Goal: Task Accomplishment & Management: Manage account settings

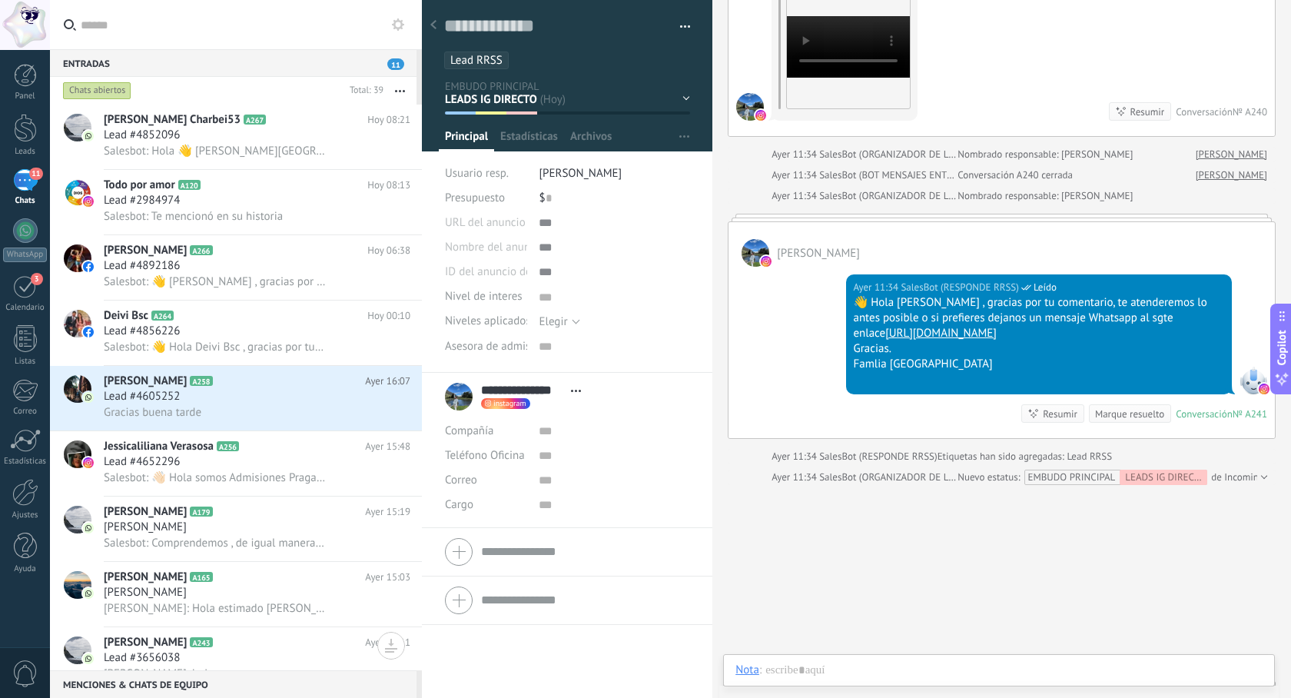
scroll to position [15, 0]
click at [25, 134] on div at bounding box center [25, 128] width 23 height 28
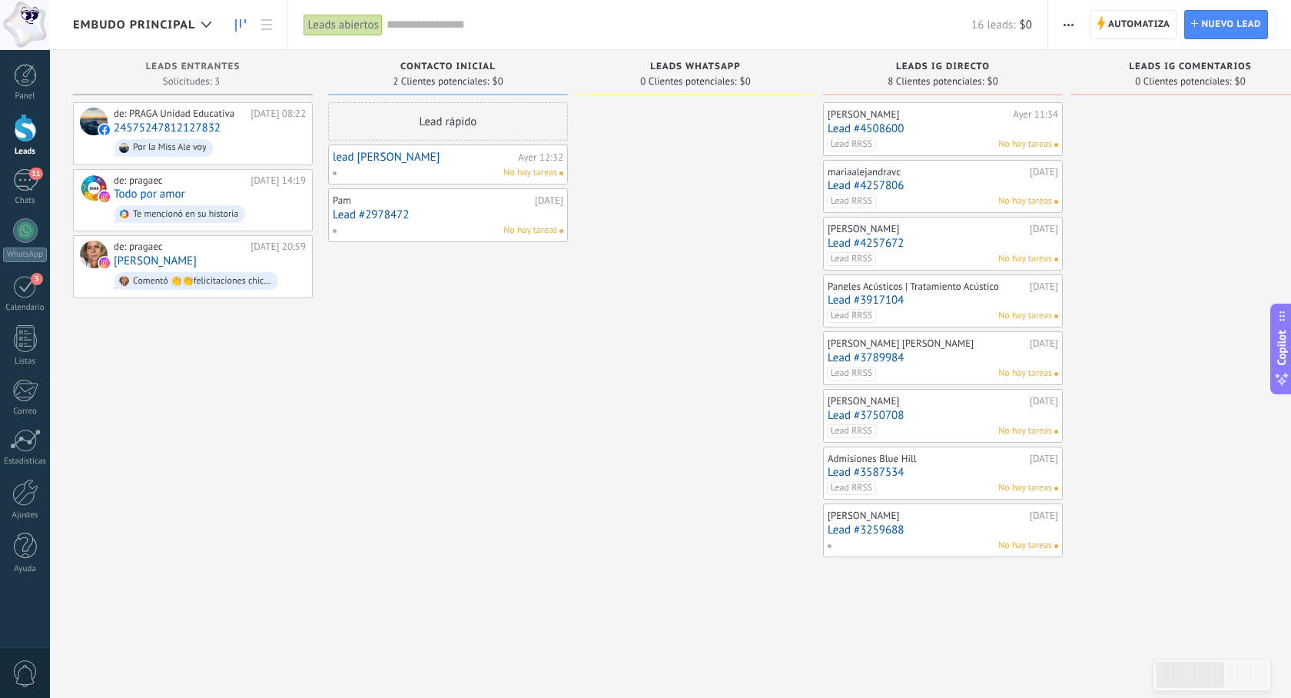
click at [906, 347] on div "[PERSON_NAME]" at bounding box center [927, 343] width 198 height 12
click at [939, 367] on div "Lead RRSS No hay tareas" at bounding box center [939, 374] width 225 height 14
click at [861, 360] on link "Lead #3789984" at bounding box center [943, 357] width 231 height 13
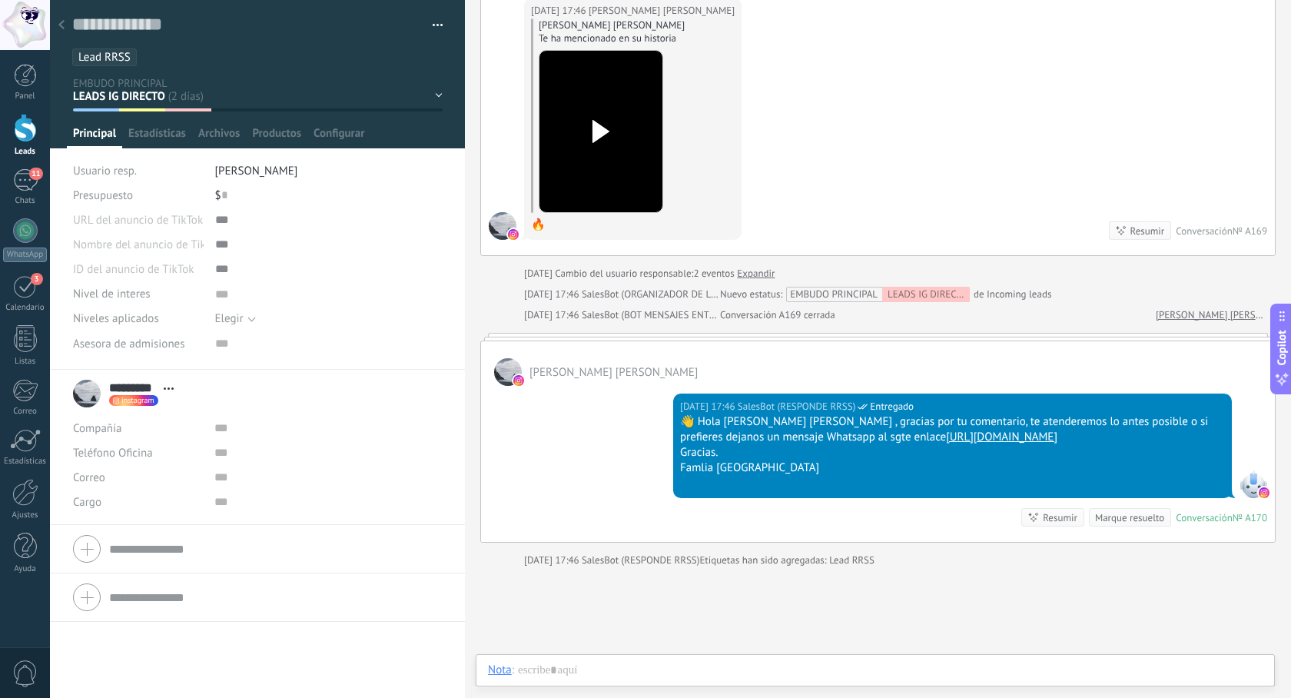
scroll to position [499, 0]
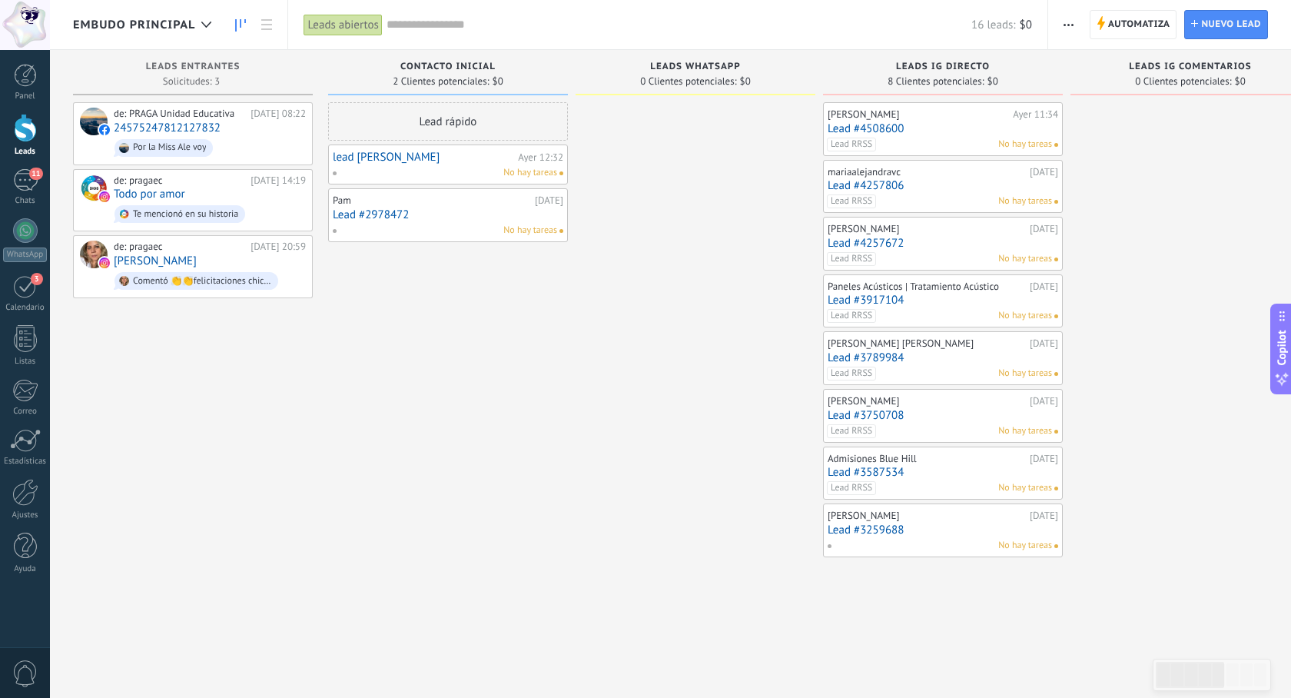
click at [883, 414] on link "Lead #3750708" at bounding box center [943, 415] width 231 height 13
click at [862, 533] on link "Lead #3259688" at bounding box center [943, 529] width 231 height 13
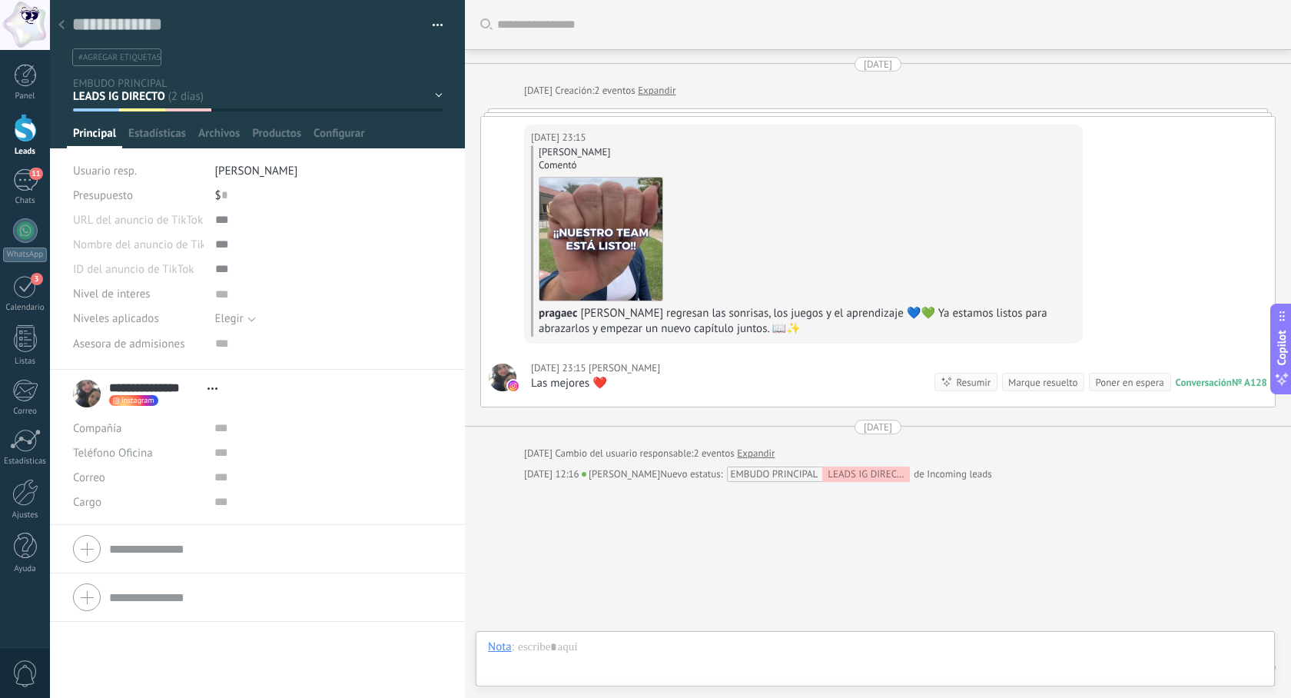
scroll to position [51, 0]
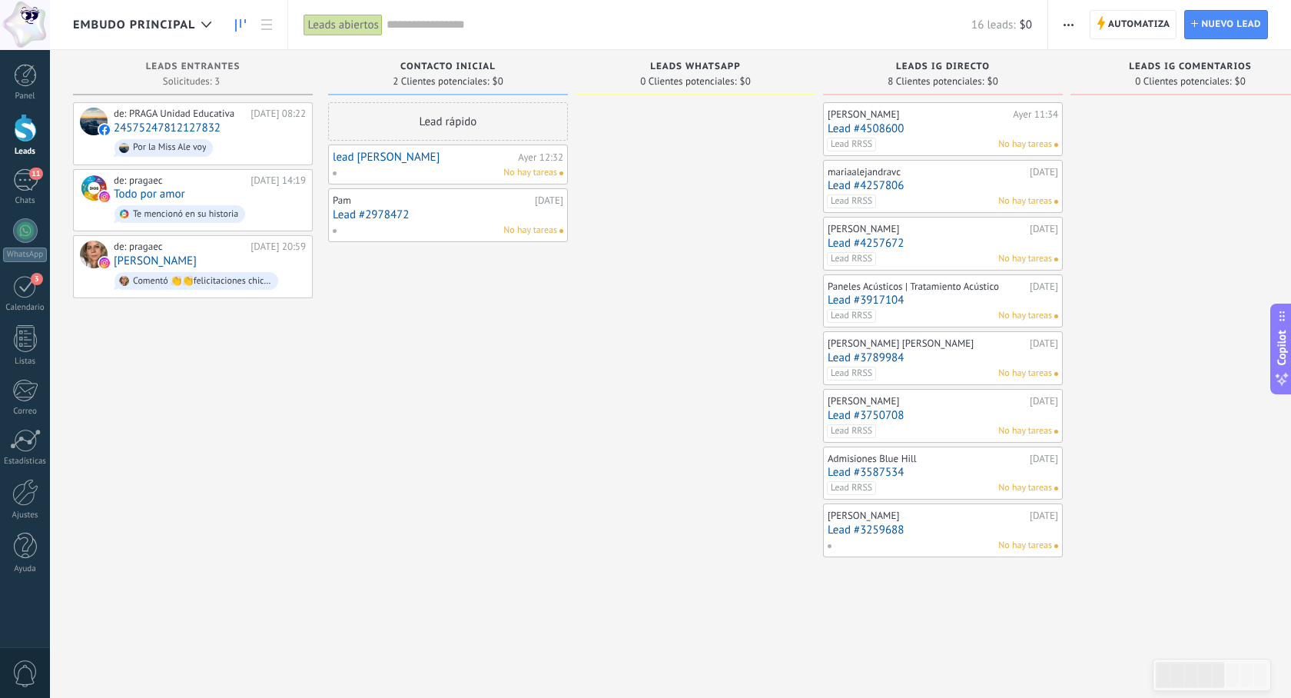
click at [370, 214] on link "Lead #2978472" at bounding box center [448, 214] width 231 height 13
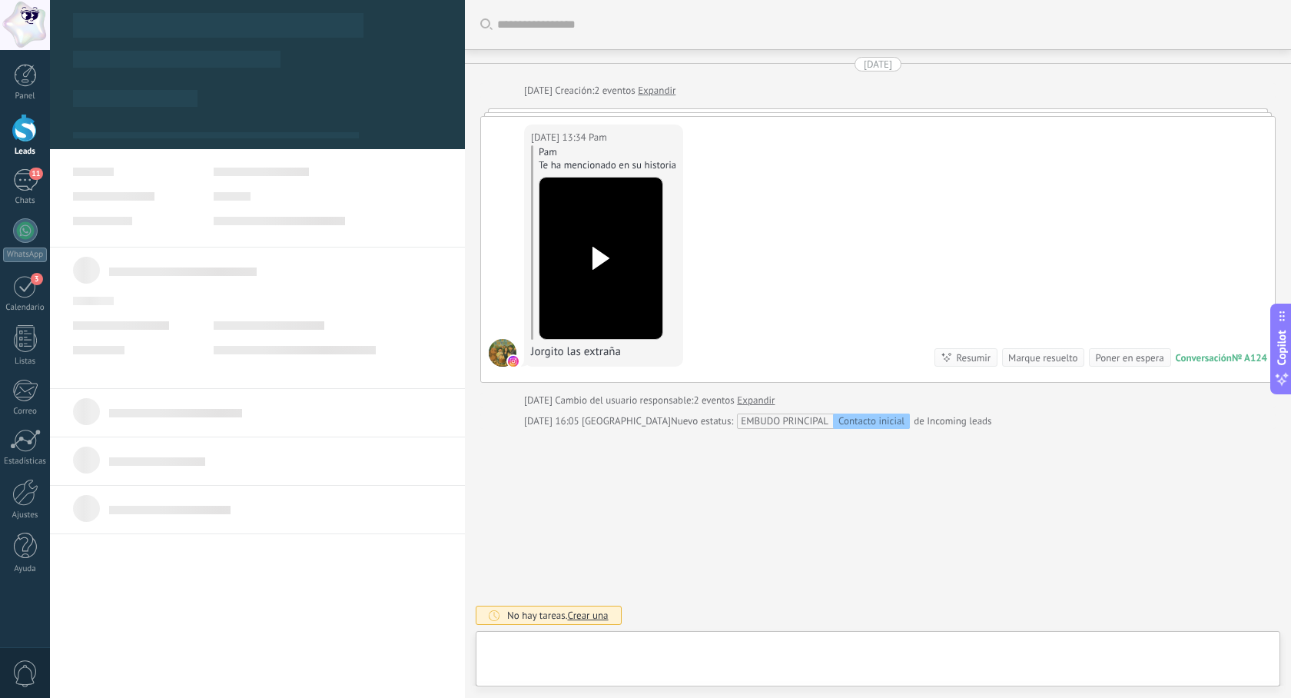
scroll to position [15, 0]
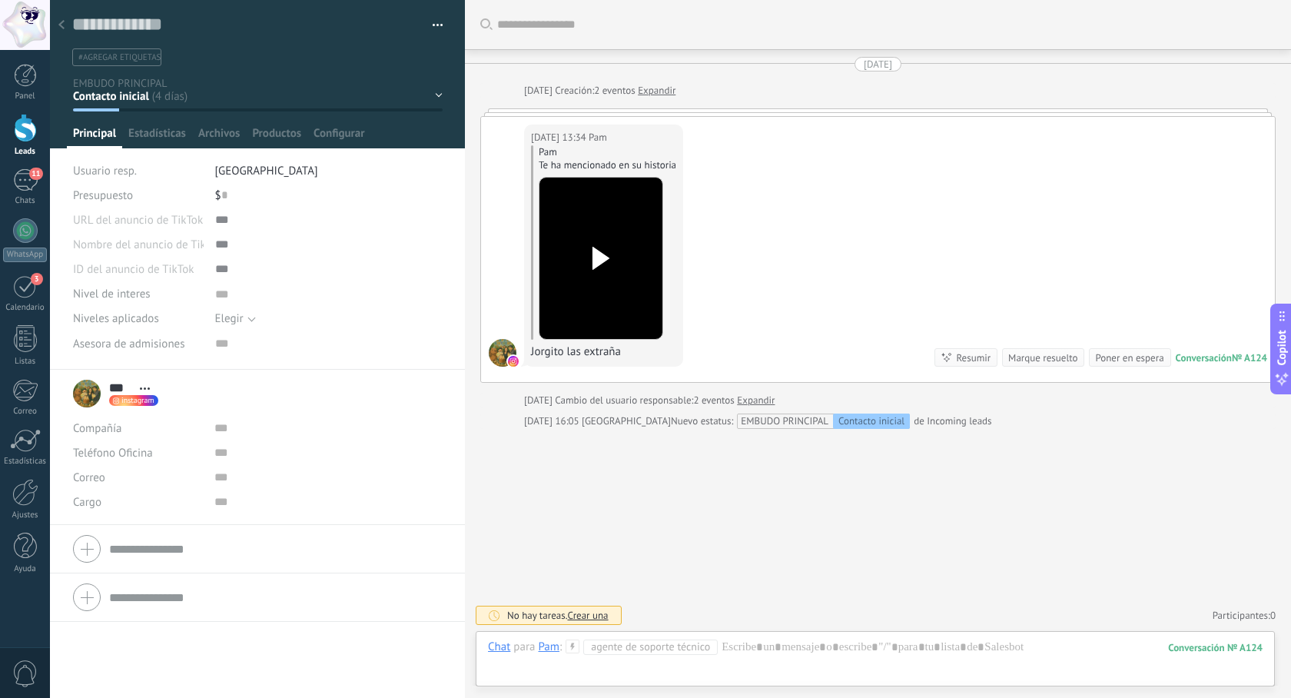
click at [605, 261] on icon at bounding box center [601, 258] width 32 height 23
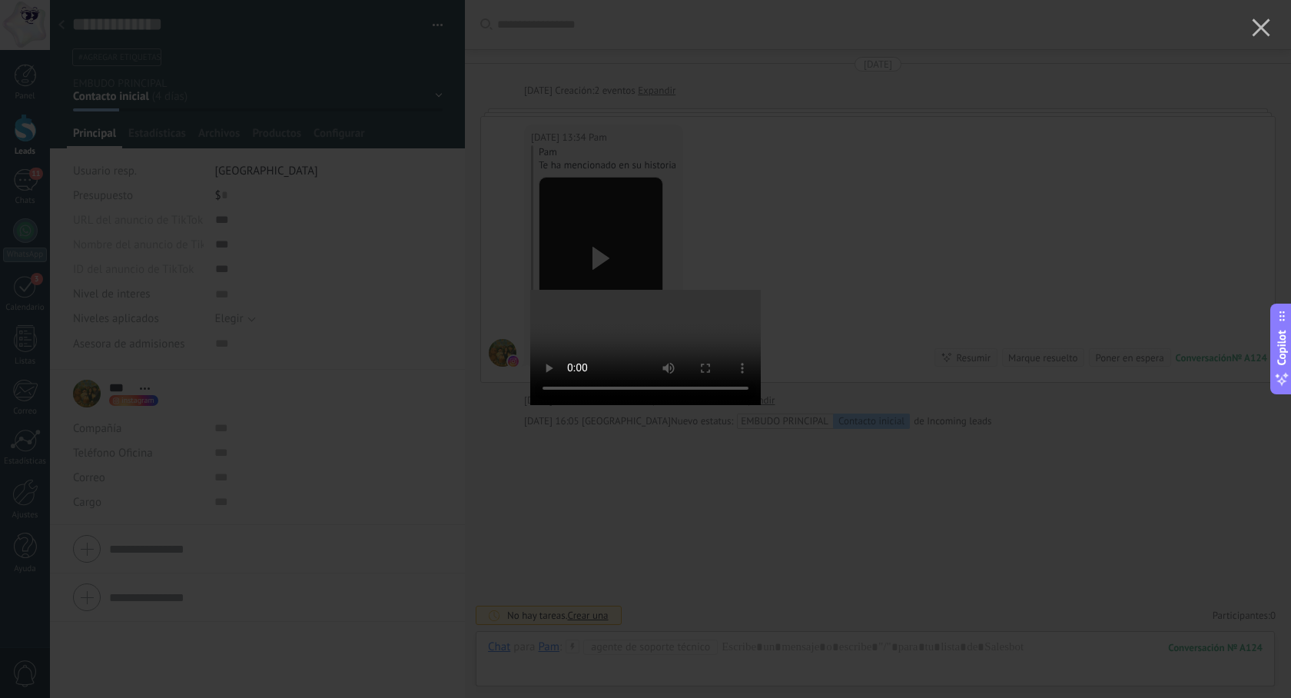
click at [986, 186] on div at bounding box center [645, 349] width 1291 height 698
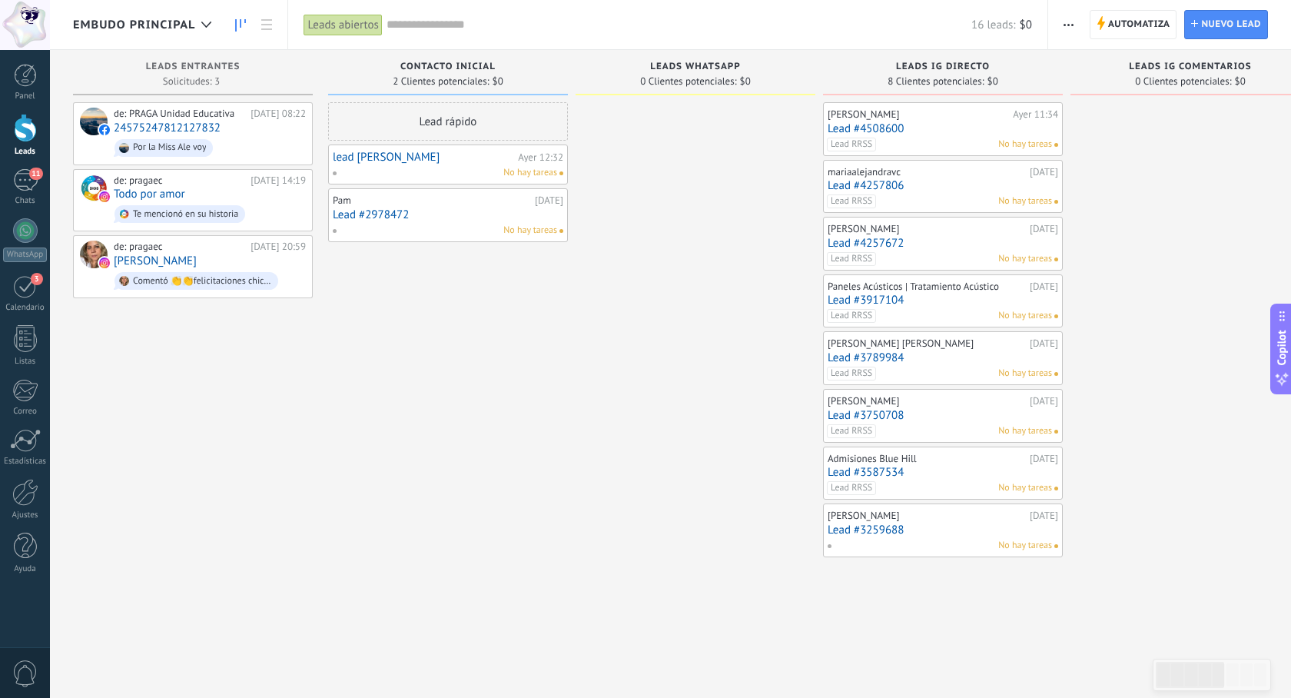
click at [367, 156] on link "lead [PERSON_NAME]" at bounding box center [423, 157] width 181 height 13
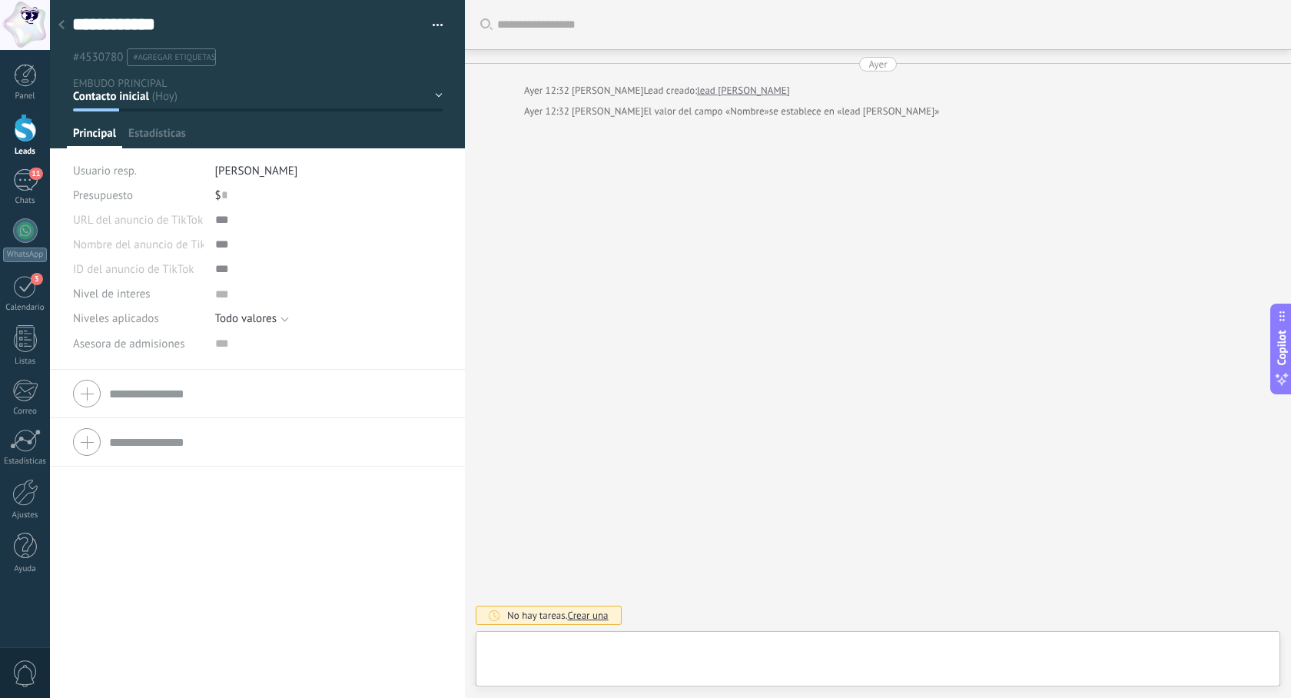
type textarea "***"
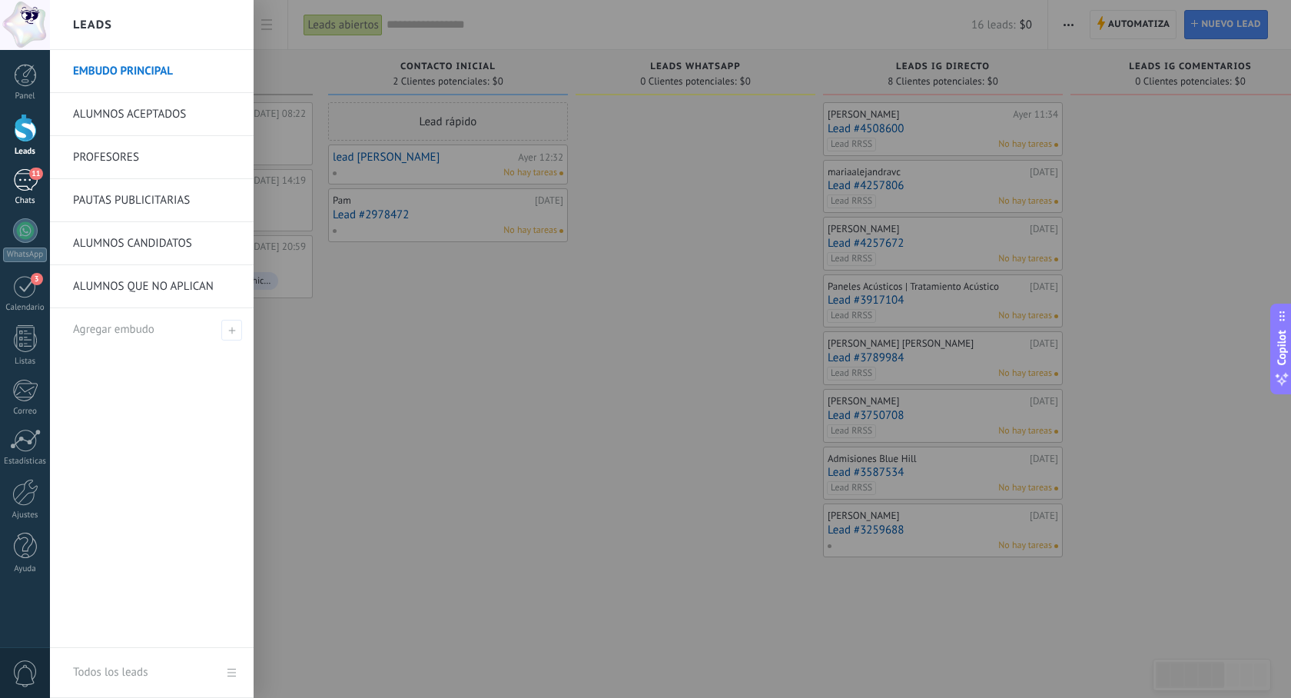
click at [21, 178] on div "11" at bounding box center [25, 180] width 25 height 22
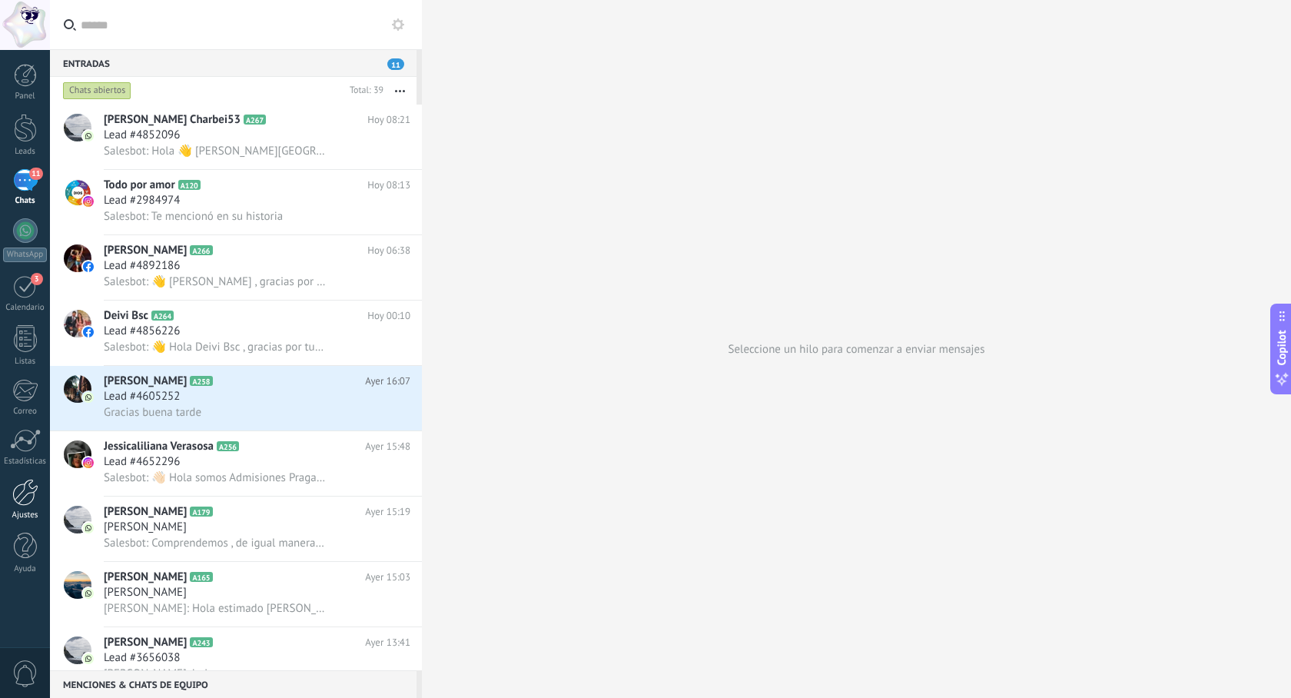
click at [21, 498] on div at bounding box center [25, 492] width 26 height 27
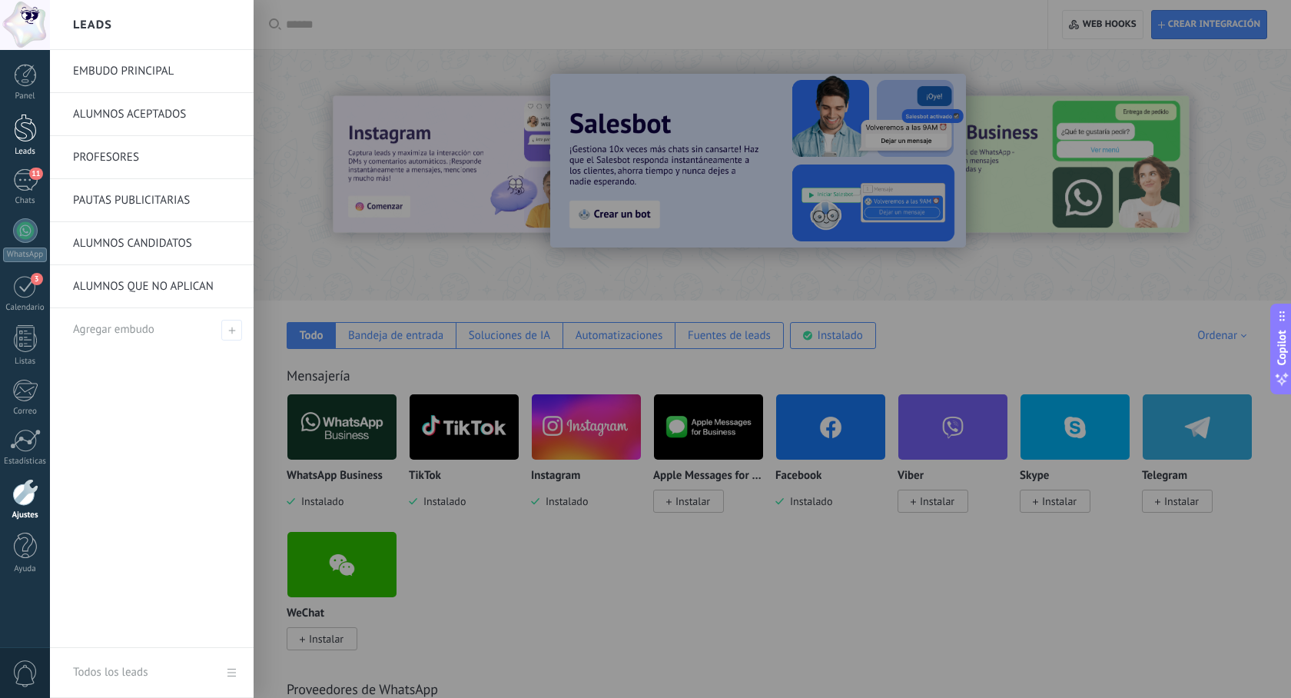
click at [28, 129] on div at bounding box center [25, 128] width 23 height 28
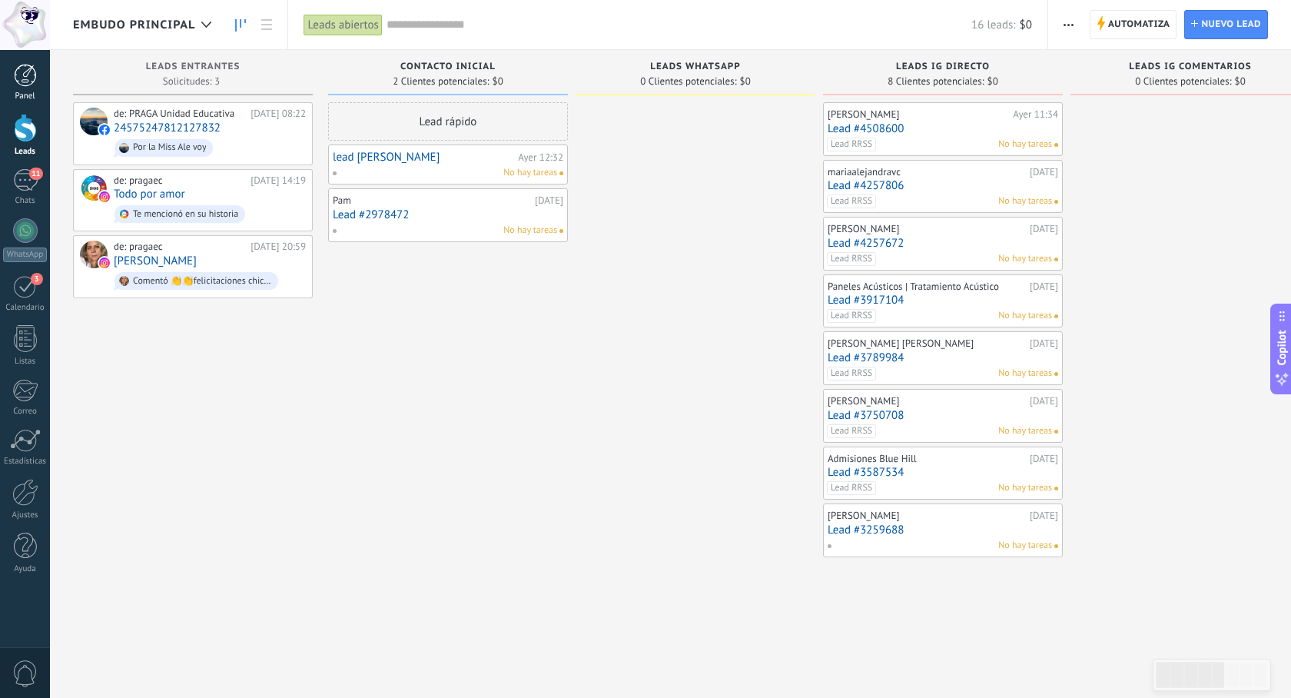
click at [18, 83] on div at bounding box center [25, 75] width 23 height 23
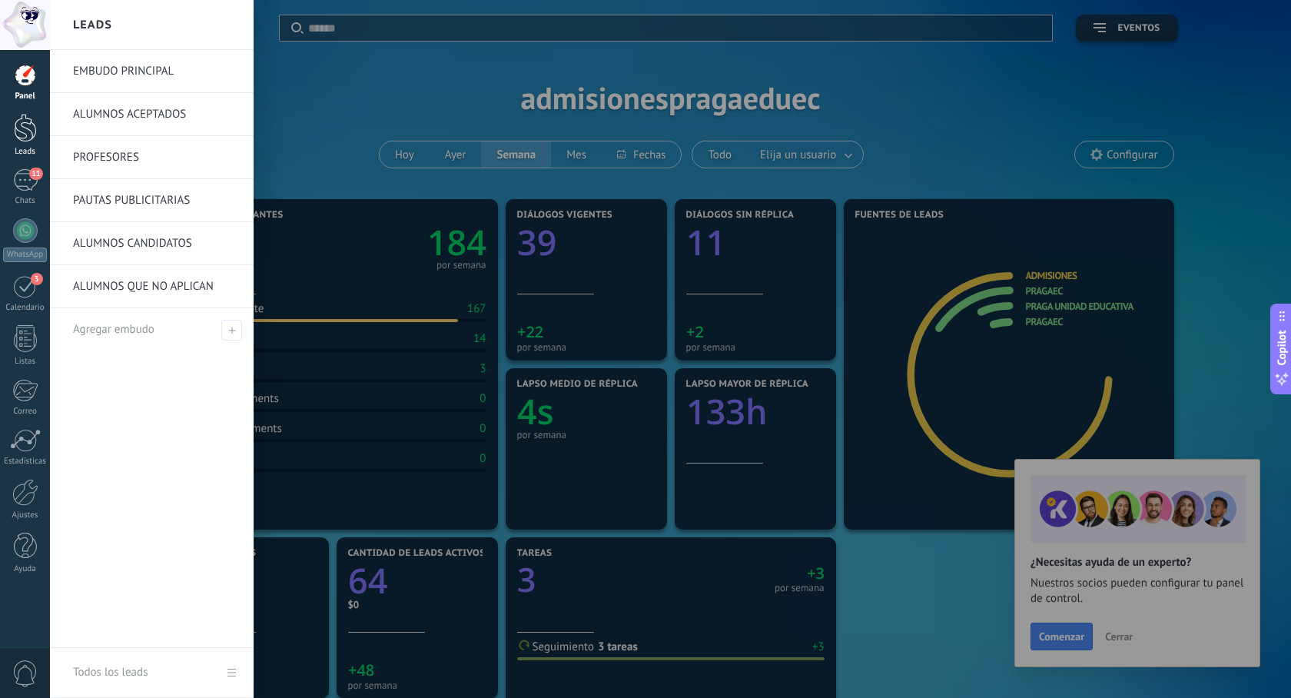
click at [22, 128] on div at bounding box center [25, 128] width 23 height 28
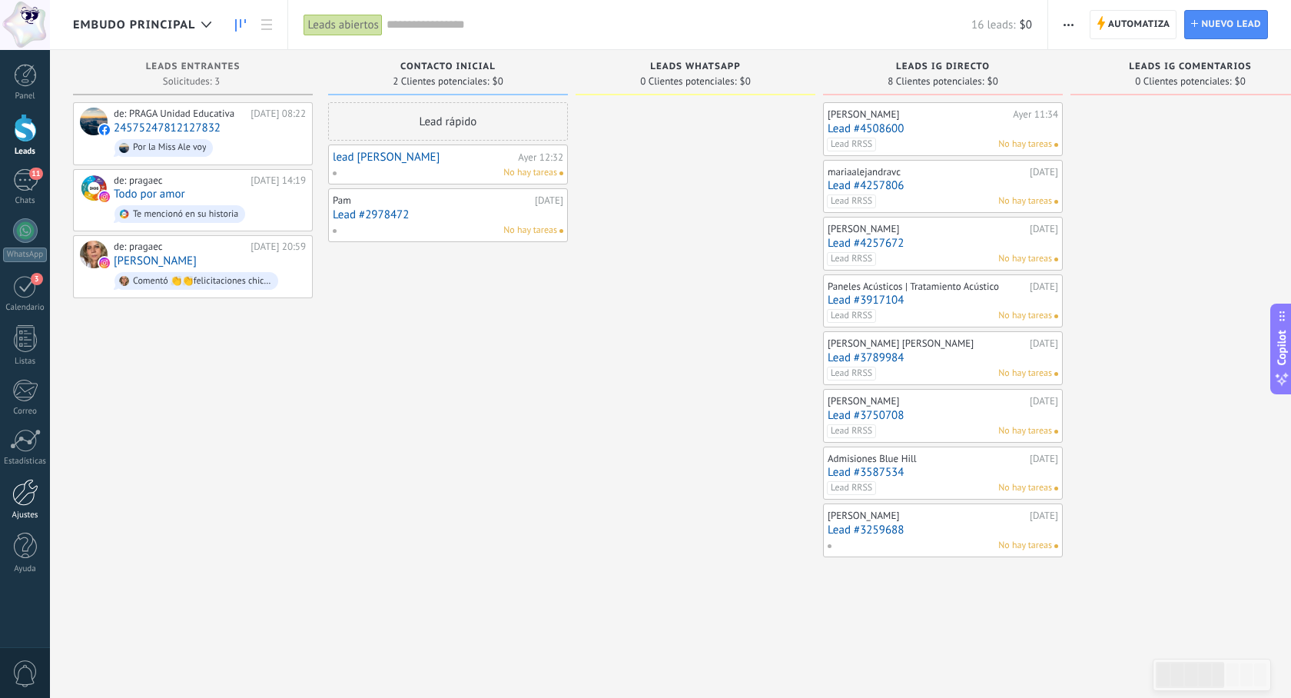
click at [25, 509] on link "Ajustes" at bounding box center [25, 499] width 50 height 41
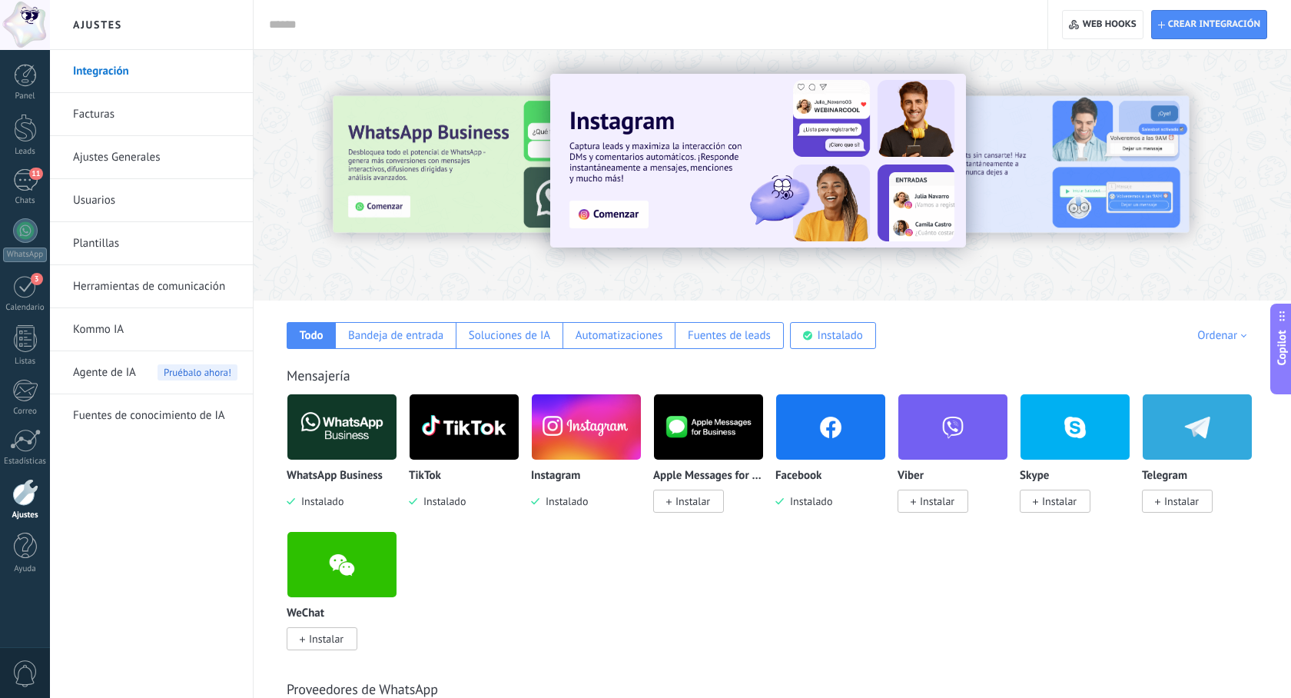
click at [131, 68] on link "Integración" at bounding box center [155, 71] width 164 height 43
click at [122, 155] on link "Ajustes Generales" at bounding box center [155, 157] width 164 height 43
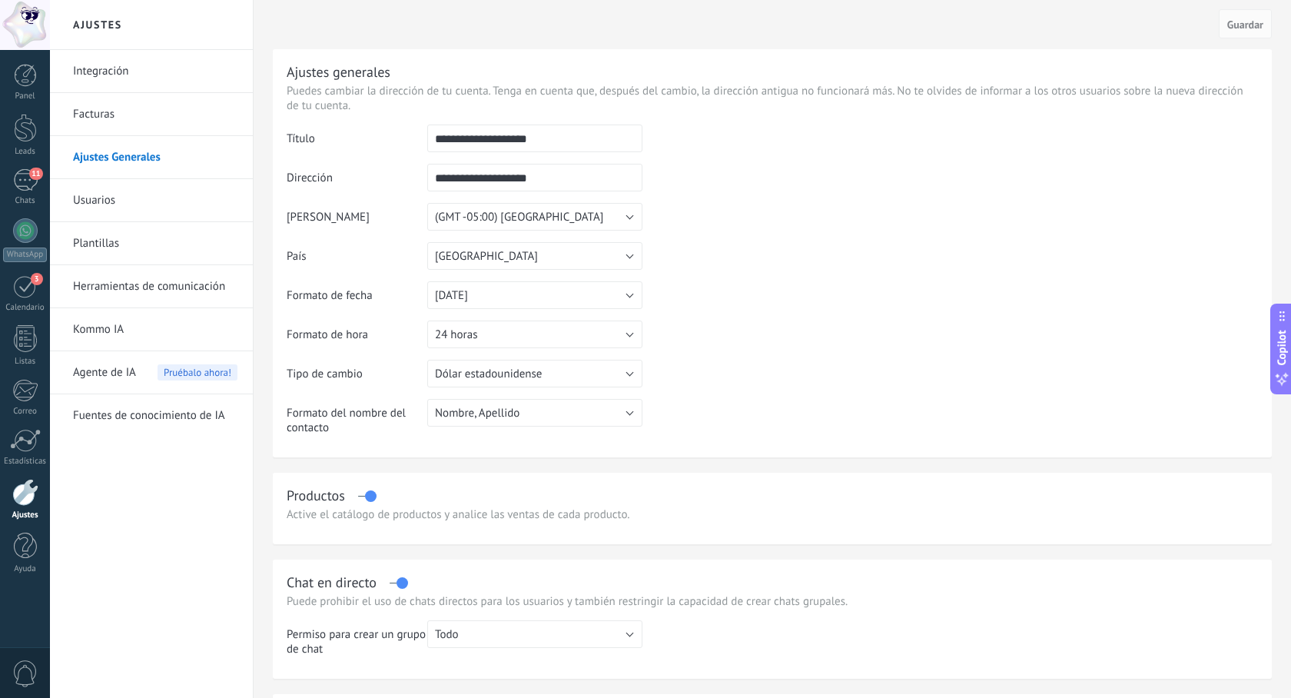
click at [103, 106] on link "Facturas" at bounding box center [155, 114] width 164 height 43
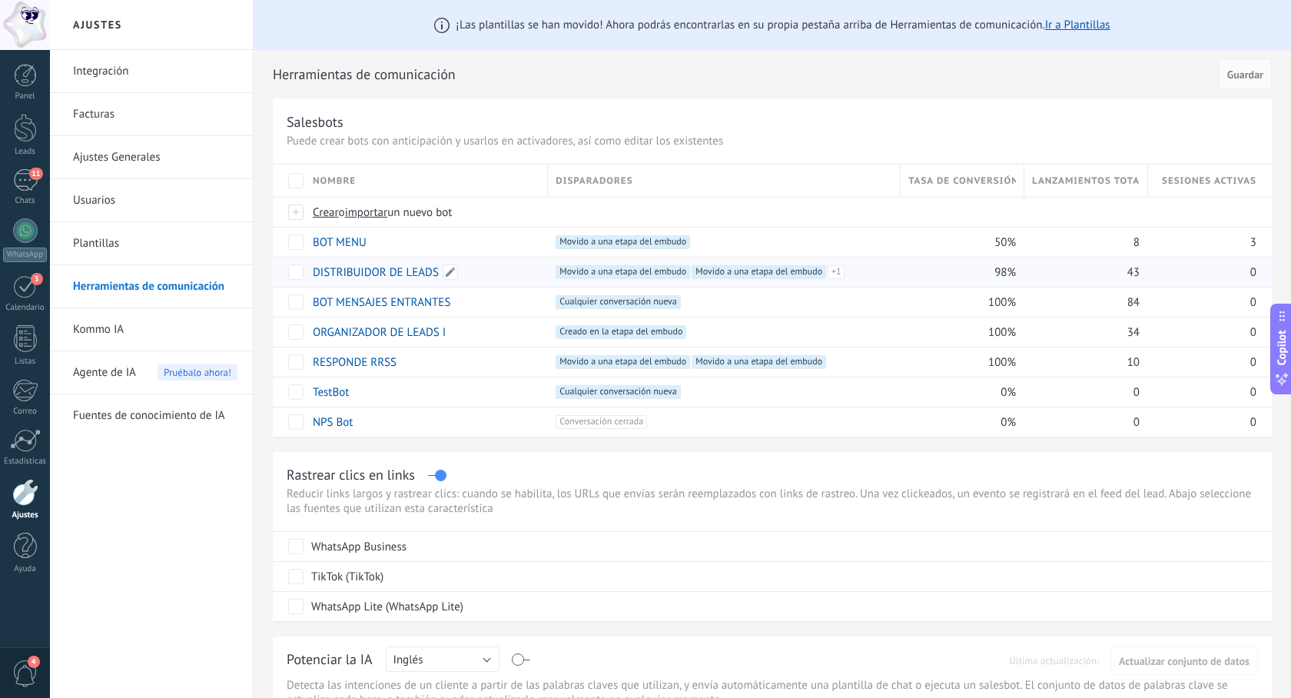
click at [350, 275] on link "DISTRIBUIDOR DE LEADS" at bounding box center [376, 272] width 126 height 15
click at [450, 274] on span at bounding box center [450, 271] width 15 height 15
click at [350, 316] on button "Guardar" at bounding box center [348, 306] width 68 height 29
click at [353, 311] on span "Guardar" at bounding box center [348, 307] width 36 height 11
click at [413, 312] on span "Cancelar" at bounding box center [412, 307] width 39 height 14
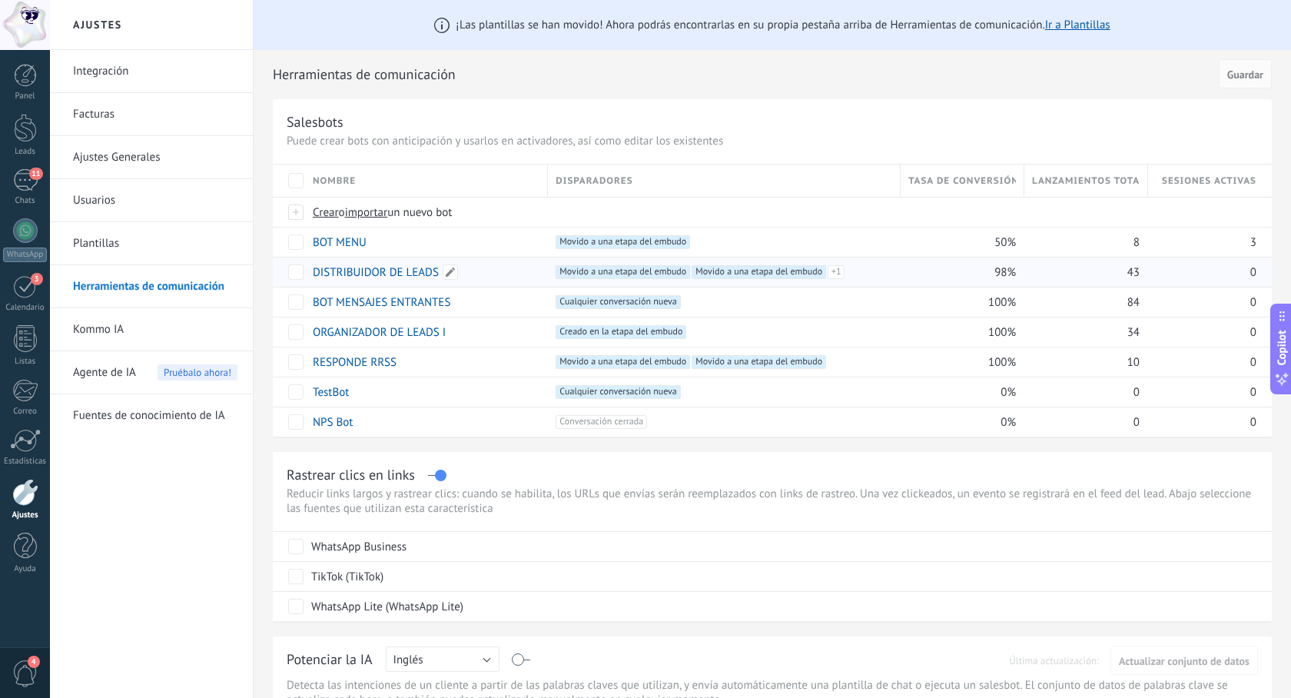
click at [403, 274] on link "DISTRIBUIDOR DE LEADS" at bounding box center [376, 272] width 126 height 15
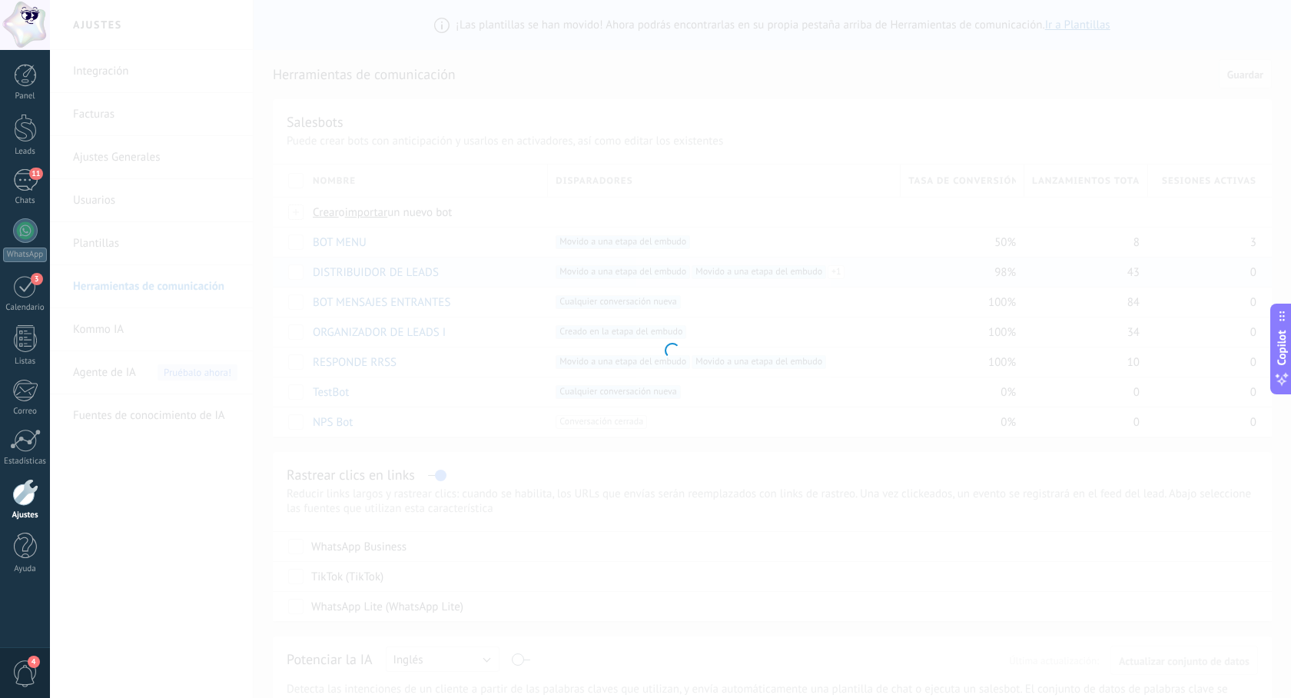
type input "**********"
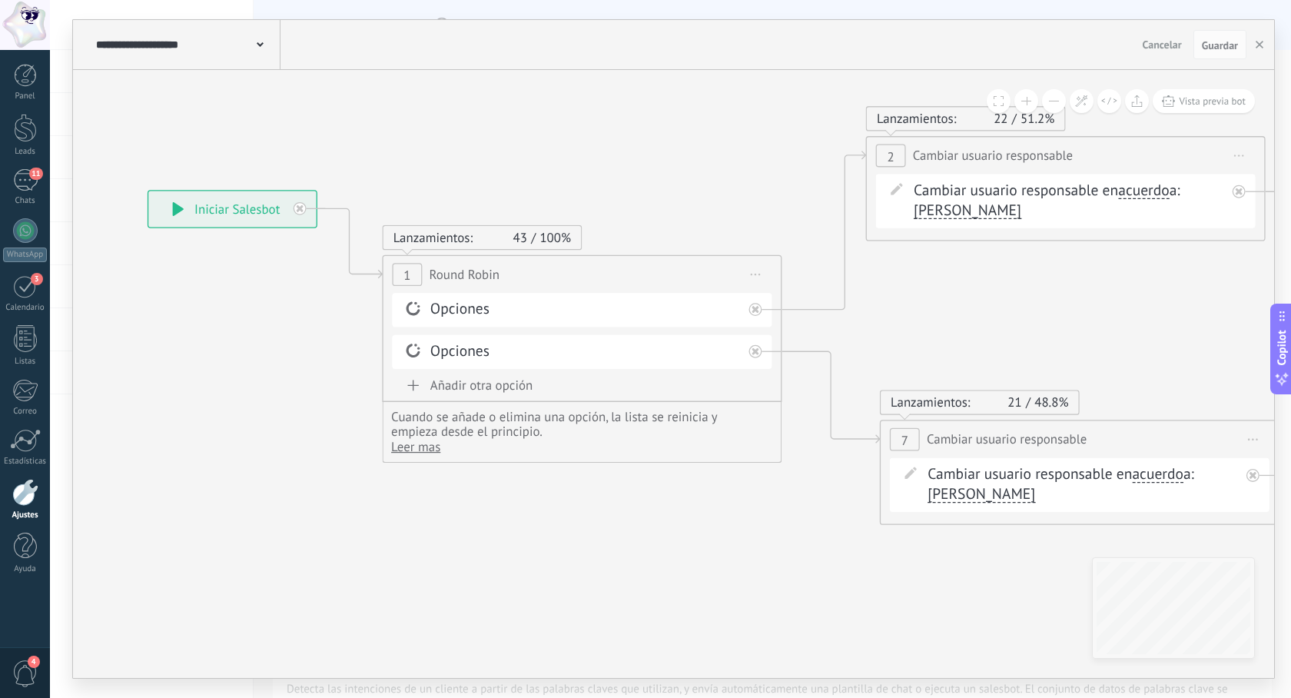
click at [491, 320] on div "Opciones" at bounding box center [582, 310] width 380 height 34
click at [504, 276] on div "**********" at bounding box center [581, 274] width 397 height 37
click at [415, 307] on icon at bounding box center [413, 307] width 18 height 19
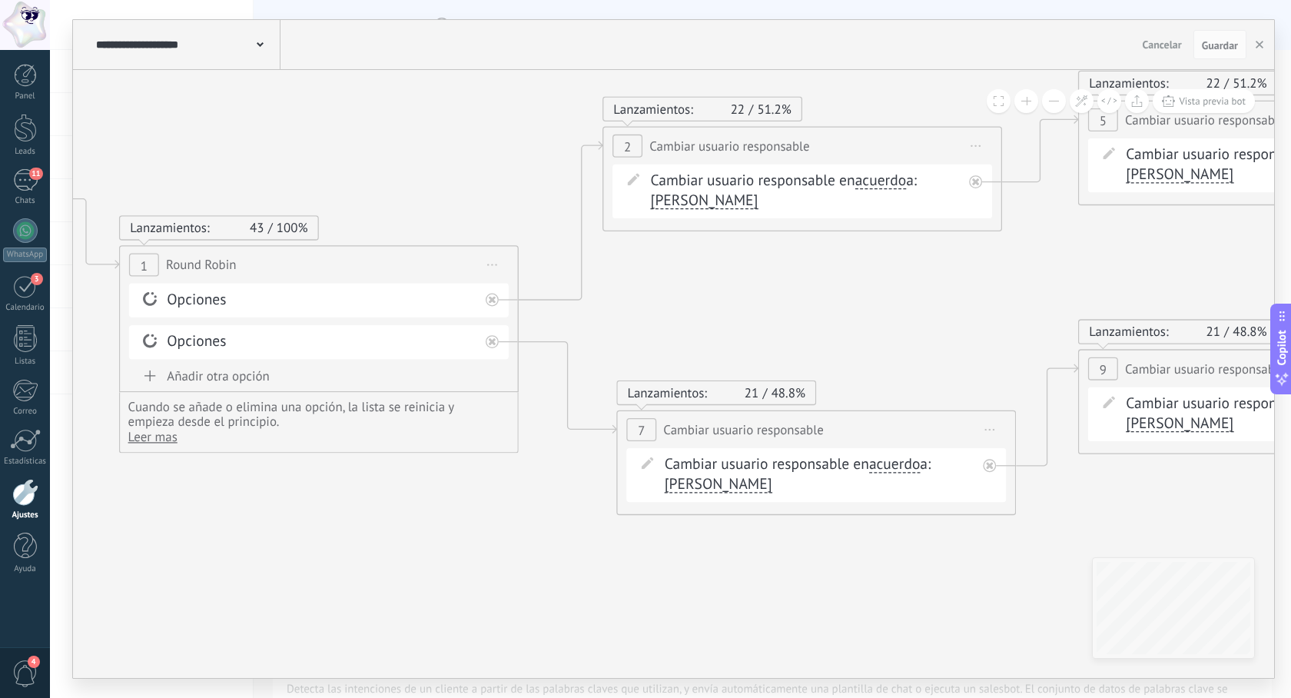
click at [310, 304] on div "Opciones" at bounding box center [322, 300] width 310 height 20
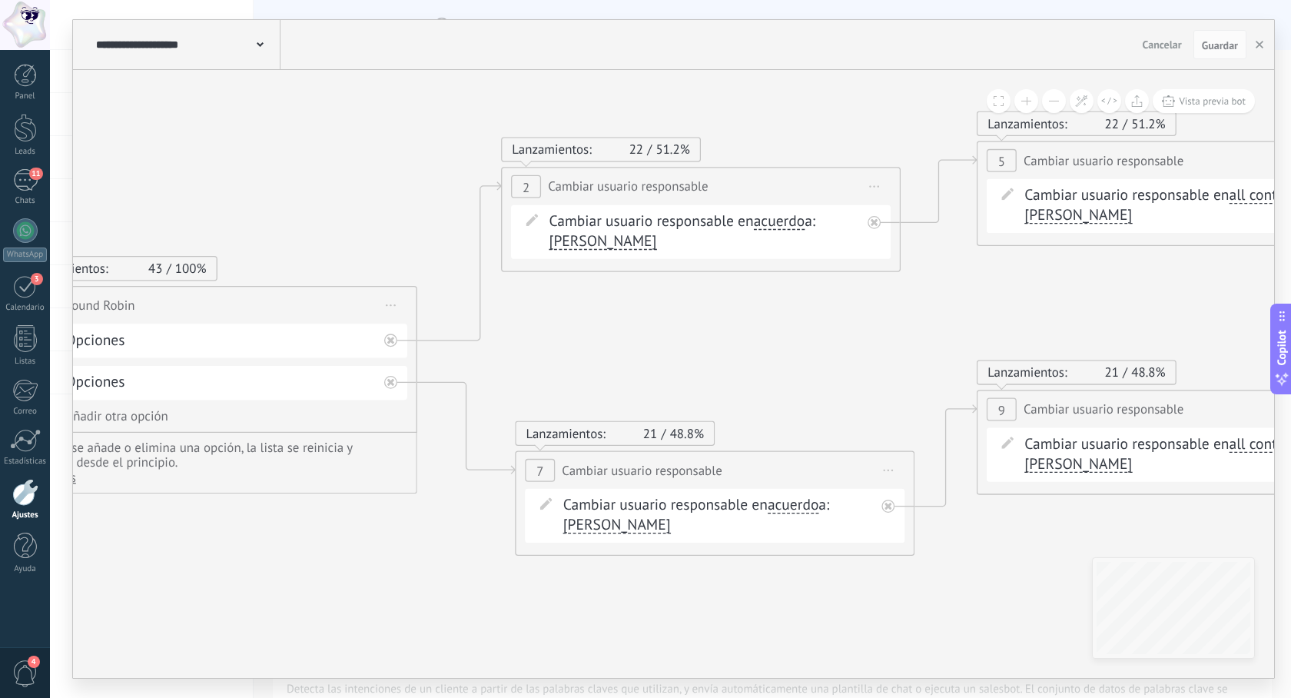
click at [525, 187] on span "2" at bounding box center [526, 186] width 7 height 17
click at [533, 223] on icon at bounding box center [532, 220] width 12 height 12
click at [628, 187] on span "Cambiar usuario responsable" at bounding box center [628, 186] width 160 height 19
click at [258, 48] on span at bounding box center [260, 43] width 7 height 15
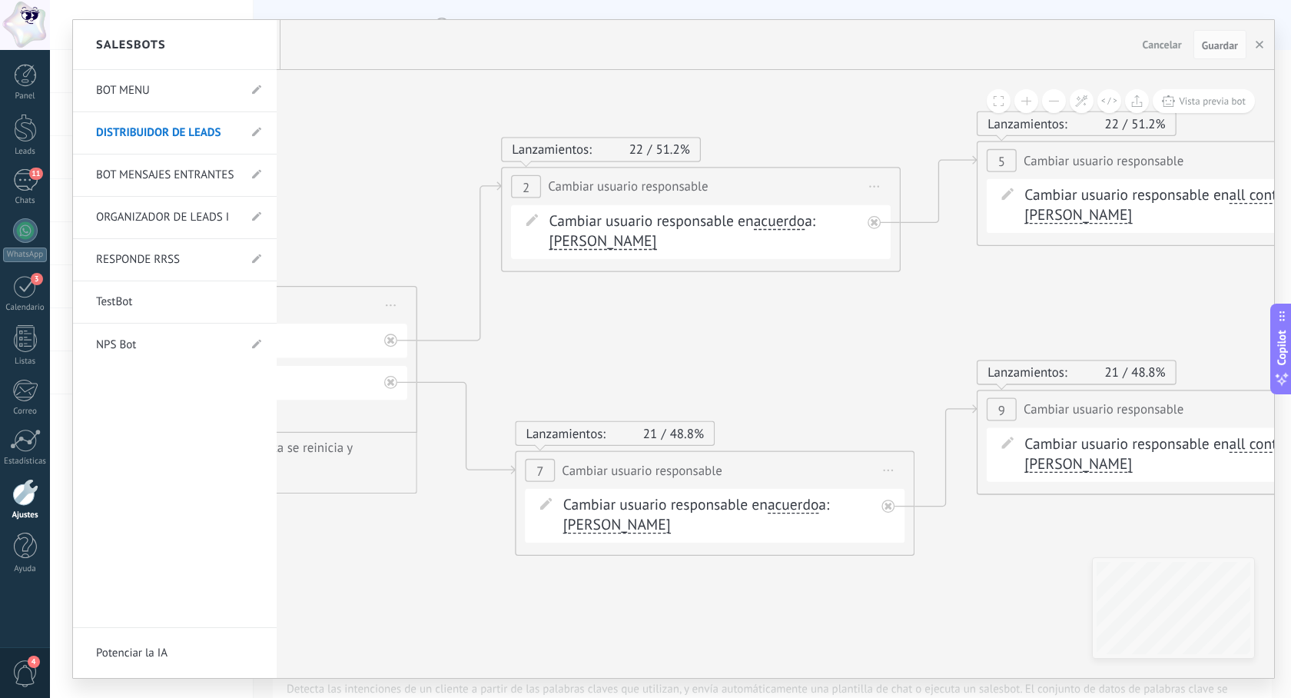
click at [293, 174] on div at bounding box center [673, 349] width 1201 height 658
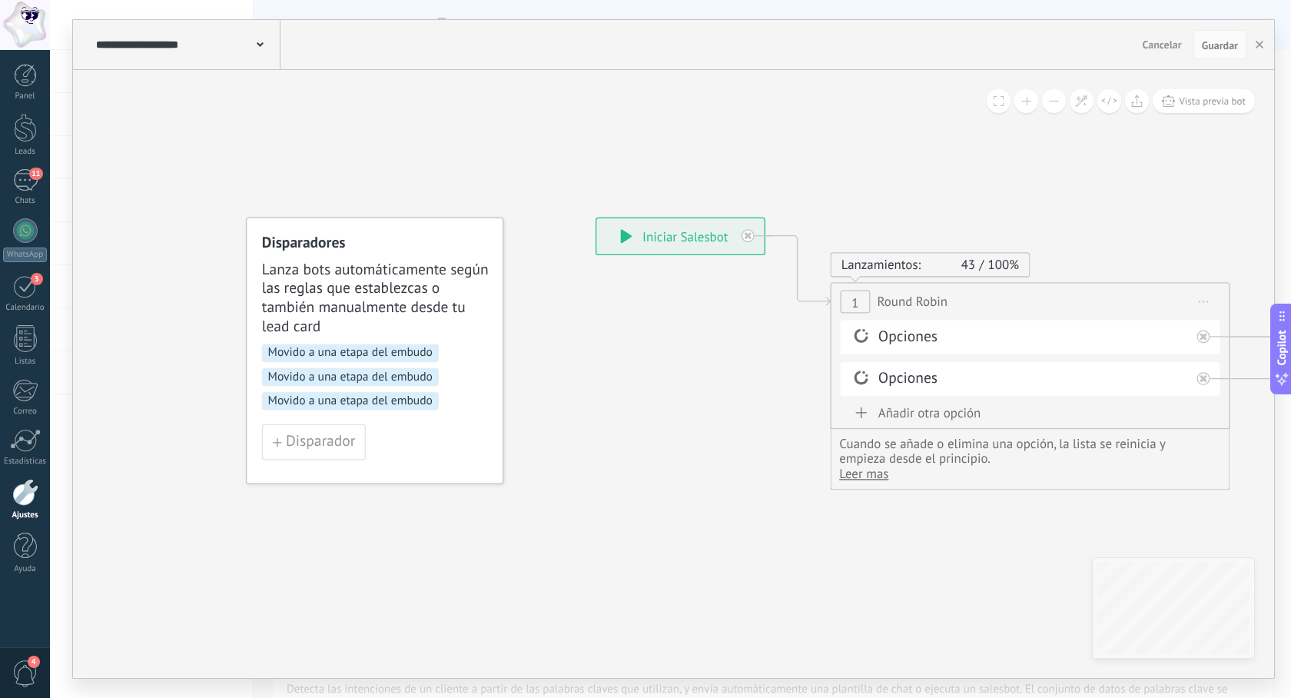
click at [374, 308] on span "Lanza bots automáticamente según las reglas que establezcas o también manualmen…" at bounding box center [375, 299] width 227 height 76
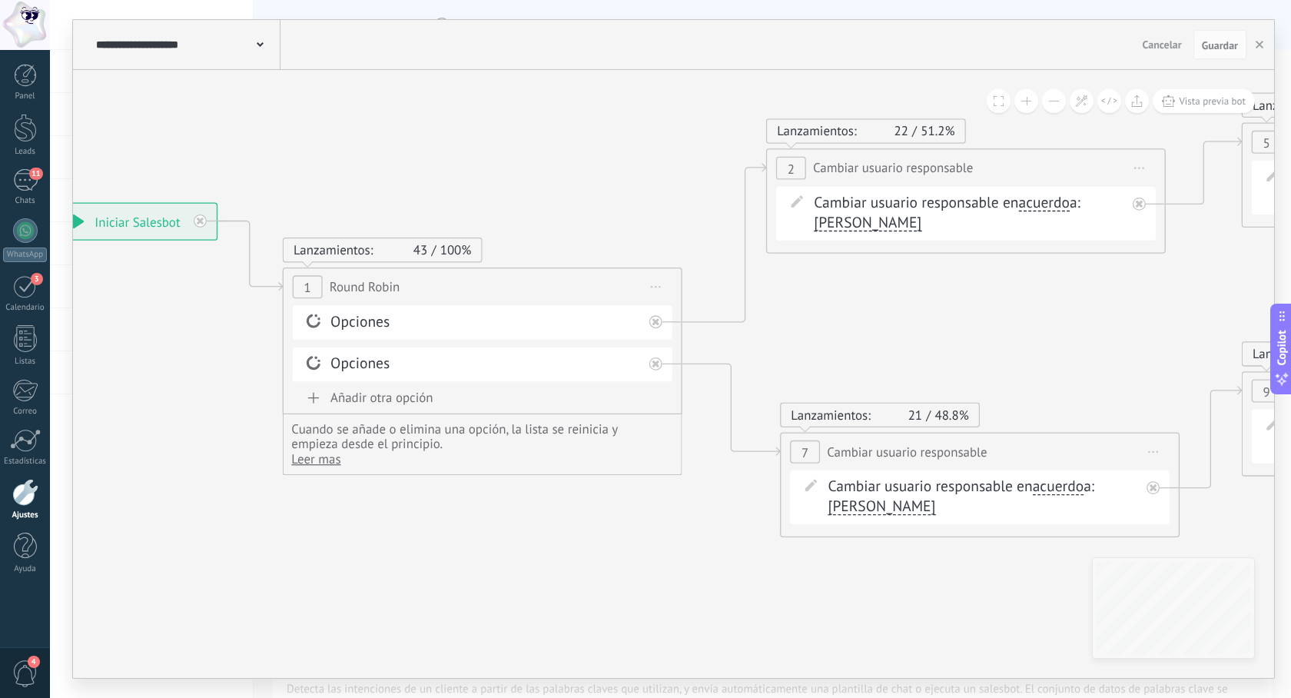
click at [326, 327] on span at bounding box center [314, 320] width 34 height 16
click at [314, 315] on circle at bounding box center [315, 315] width 3 height 3
click at [556, 317] on div "Opciones" at bounding box center [485, 322] width 310 height 20
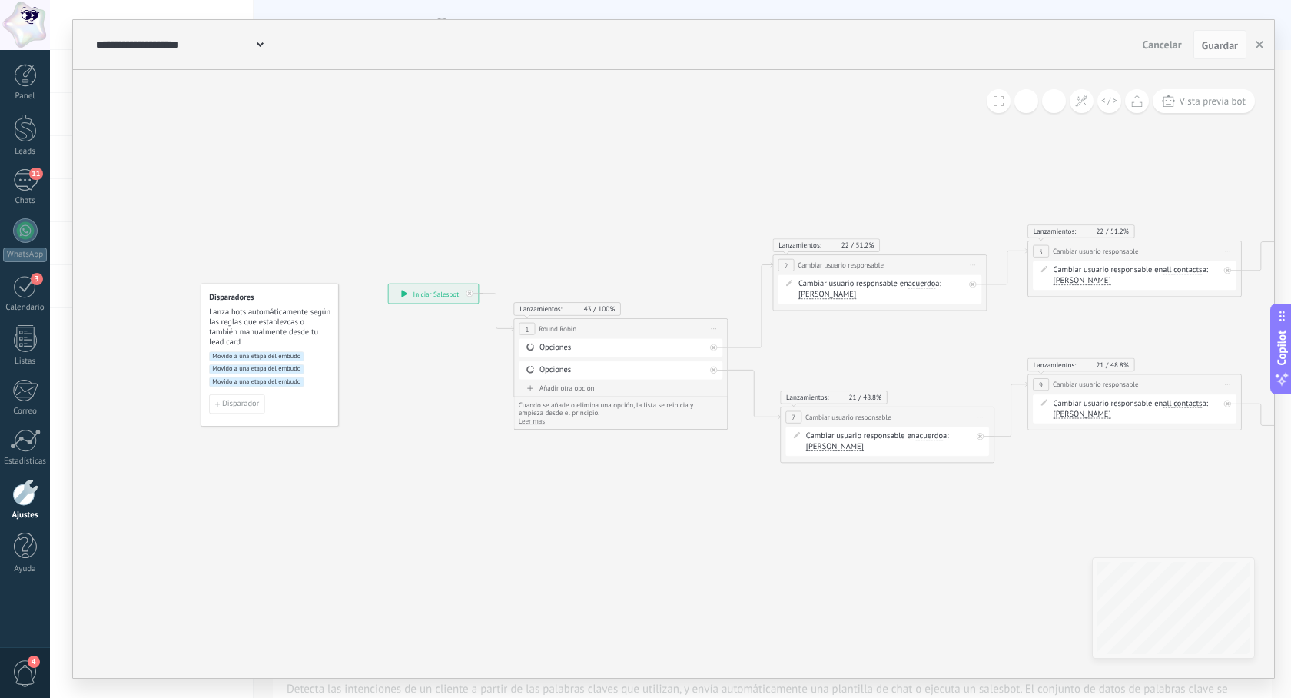
click at [407, 296] on icon at bounding box center [404, 294] width 6 height 8
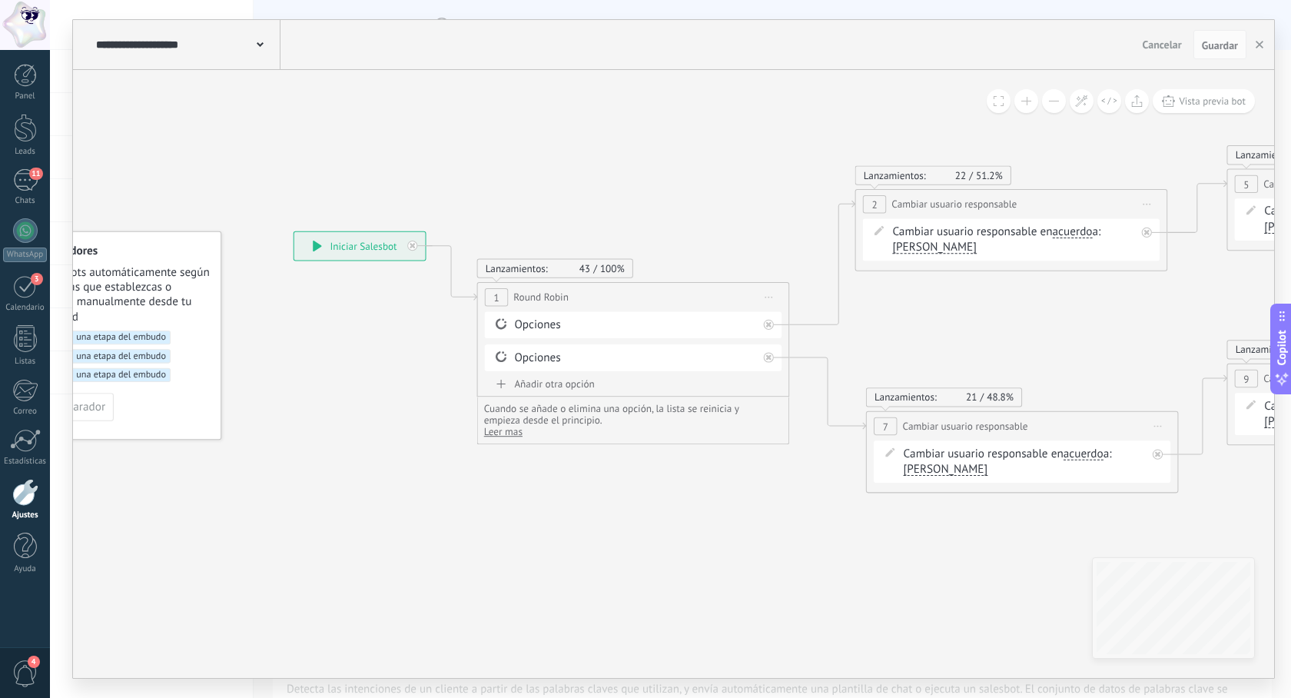
click at [553, 322] on div "Opciones" at bounding box center [635, 324] width 243 height 15
click at [559, 268] on div "Lanzamientos: 43 100%" at bounding box center [555, 267] width 139 height 13
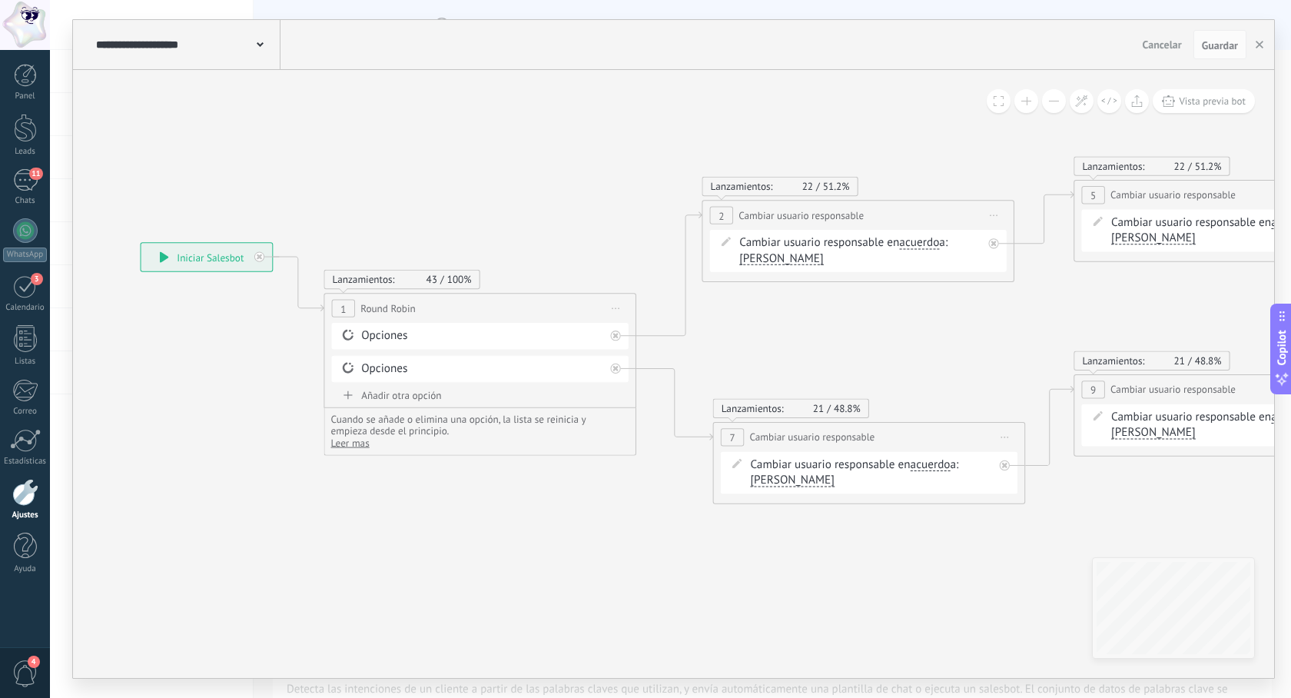
click at [570, 334] on div "Opciones" at bounding box center [482, 335] width 243 height 15
click at [417, 368] on div "Opciones" at bounding box center [482, 368] width 243 height 15
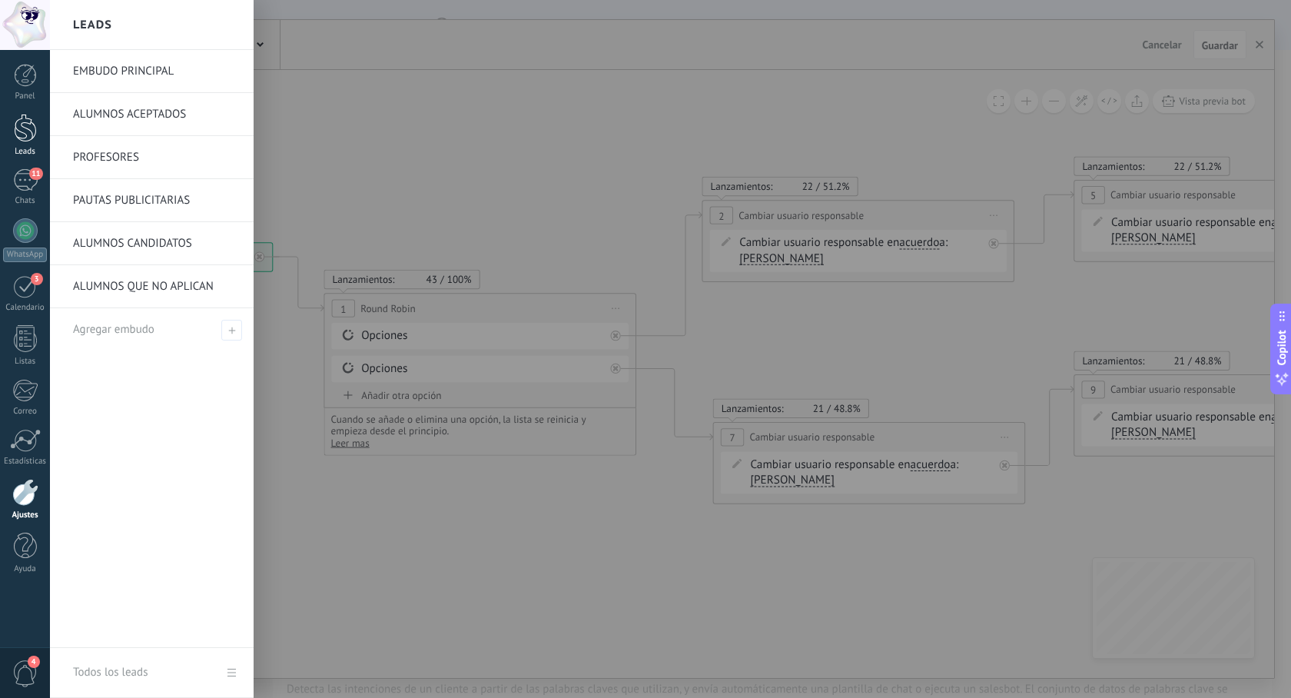
click at [23, 134] on div at bounding box center [25, 128] width 23 height 28
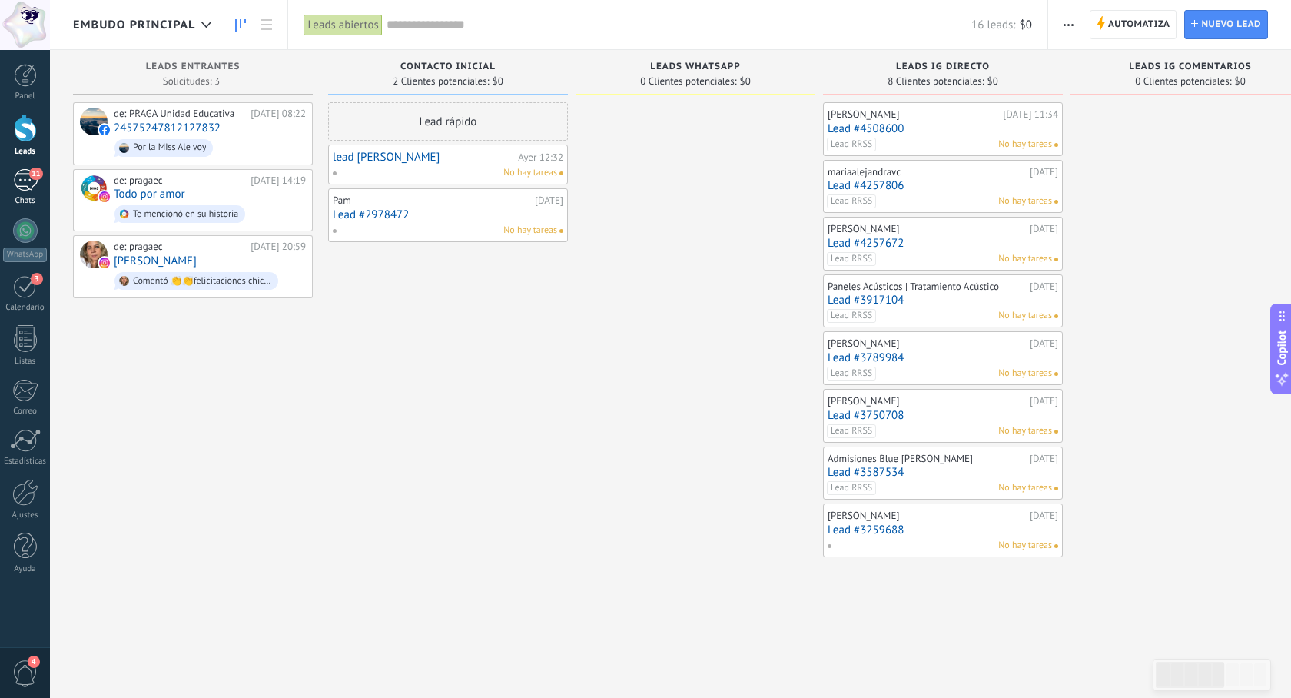
click at [26, 191] on div "11" at bounding box center [25, 180] width 25 height 22
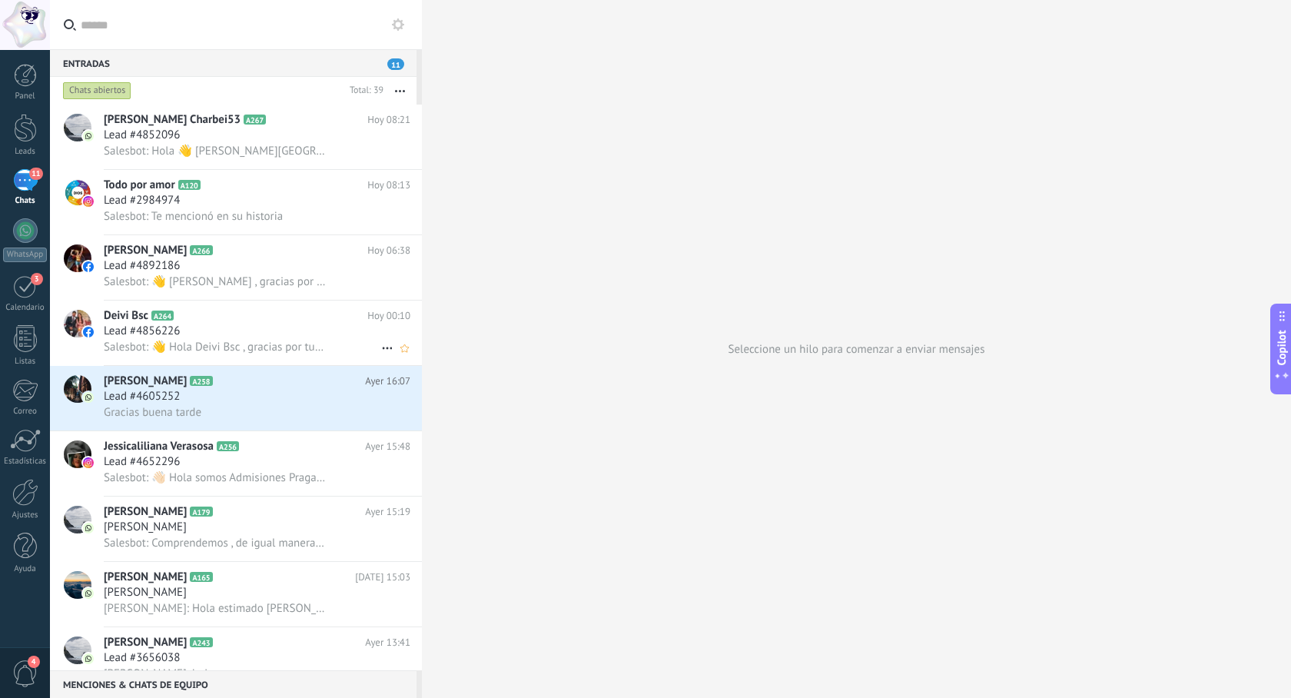
click at [148, 333] on span "Lead #4856226" at bounding box center [142, 331] width 76 height 15
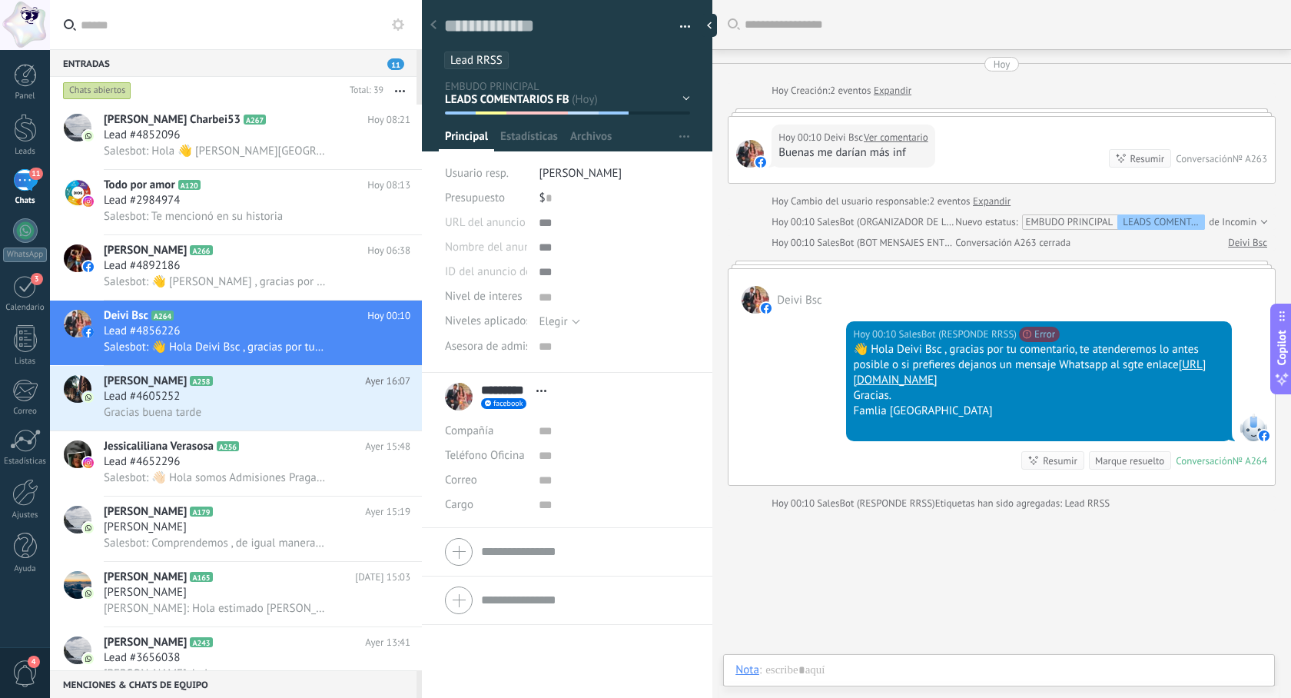
click at [755, 150] on div at bounding box center [750, 154] width 28 height 28
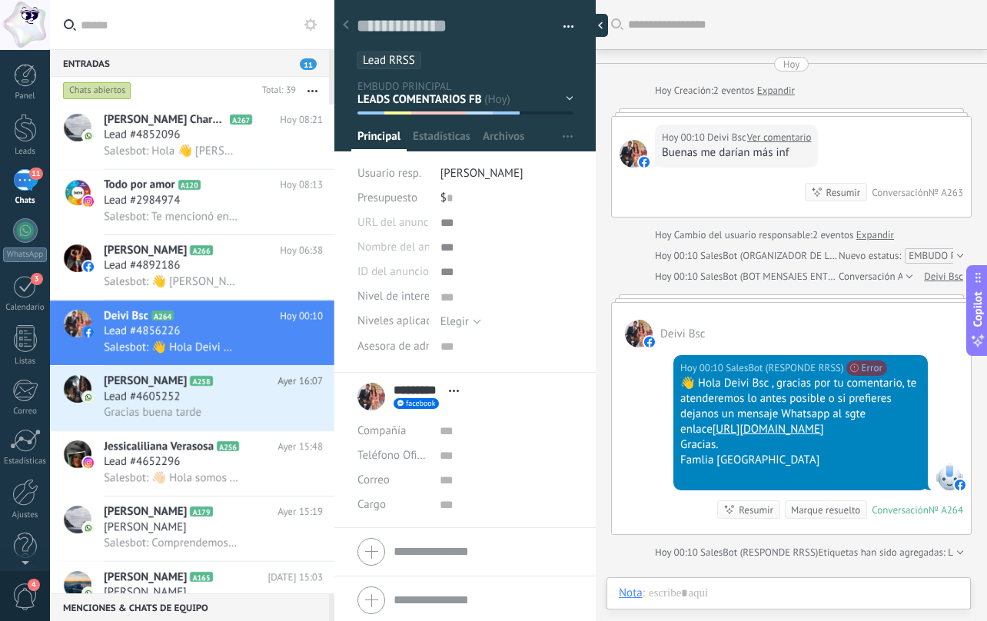
click at [599, 28] on div at bounding box center [596, 25] width 23 height 23
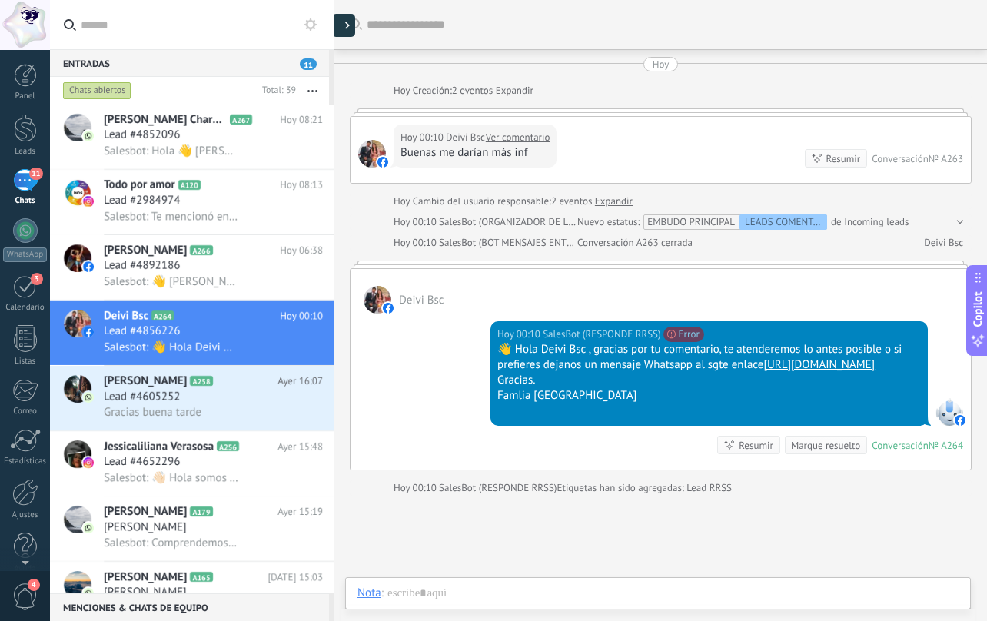
click at [344, 32] on div at bounding box center [343, 25] width 23 height 23
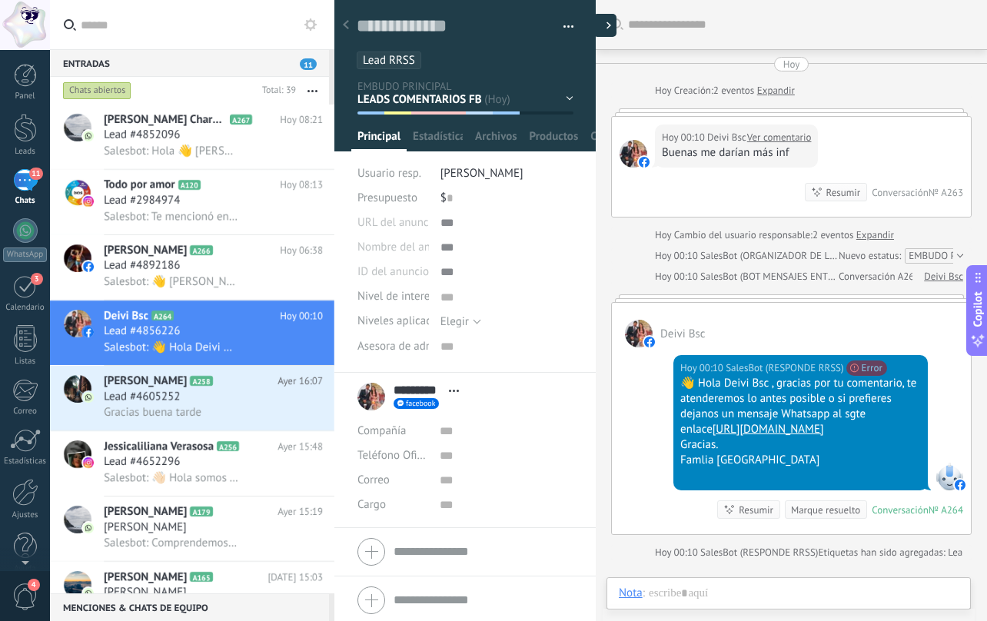
type textarea "***"
